Goal: Find specific page/section: Find specific page/section

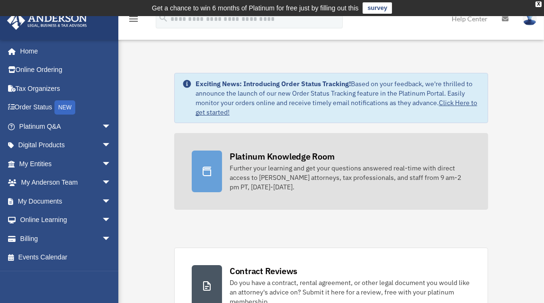
click at [283, 155] on div "Platinum Knowledge Room" at bounding box center [282, 157] width 105 height 12
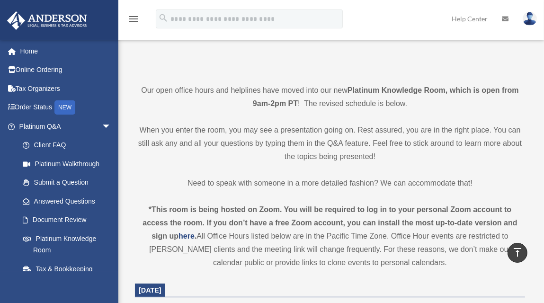
scroll to position [199, 0]
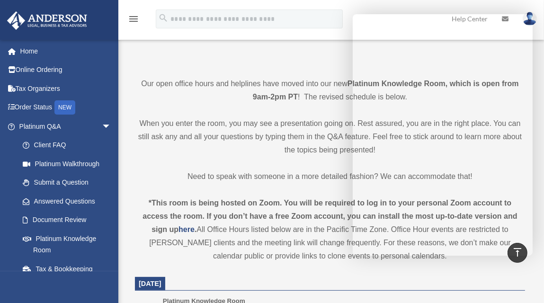
click at [181, 179] on p "Need to speak with someone in a more detailed fashion? We can accommodate that!" at bounding box center [330, 176] width 390 height 13
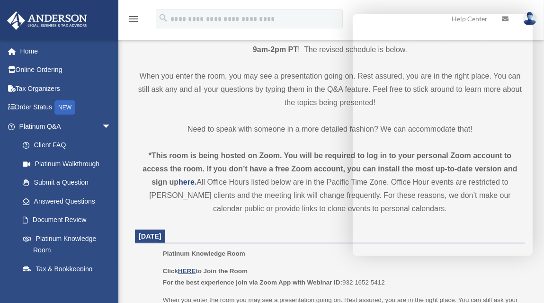
scroll to position [247, 0]
click at [187, 270] on u "HERE" at bounding box center [187, 270] width 18 height 7
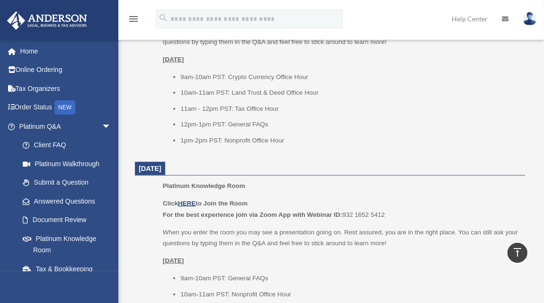
scroll to position [709, 0]
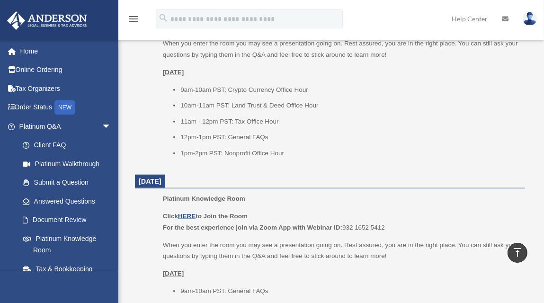
click at [497, 83] on div "Click HERE to Join the Room For the best experience join via Zoom App with Webi…" at bounding box center [341, 83] width 356 height 149
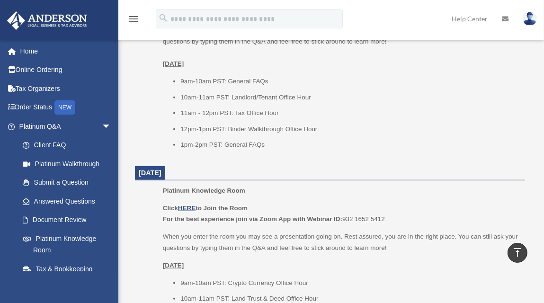
scroll to position [492, 0]
